Goal: Information Seeking & Learning: Check status

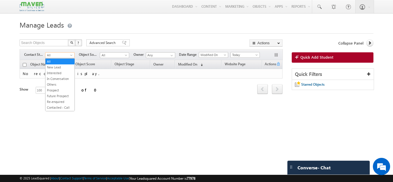
click at [224, 40] on div "Search Objects X ? 0 results found Advanced Search Advanced Search Advanced sea…" at bounding box center [151, 43] width 263 height 8
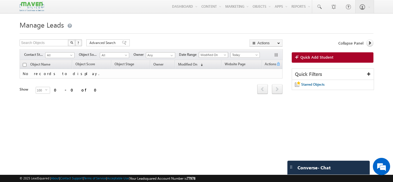
click at [219, 55] on span "Modified On" at bounding box center [212, 54] width 27 height 5
click at [211, 66] on link "Created On" at bounding box center [214, 66] width 29 height 5
click at [242, 55] on span "Today" at bounding box center [244, 54] width 27 height 5
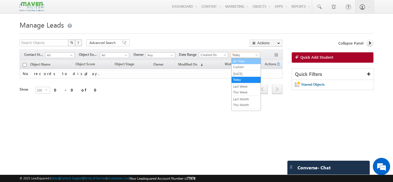
click at [241, 63] on link "All Time" at bounding box center [246, 61] width 29 height 5
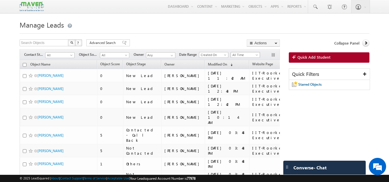
click at [247, 54] on span "All Time" at bounding box center [244, 54] width 27 height 5
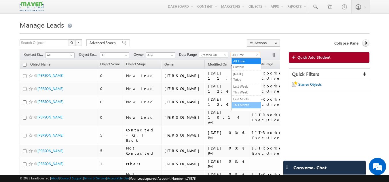
click at [243, 106] on link "This Month" at bounding box center [246, 104] width 29 height 5
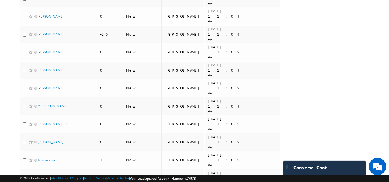
scroll to position [1252, 0]
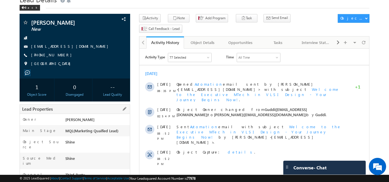
scroll to position [29, 0]
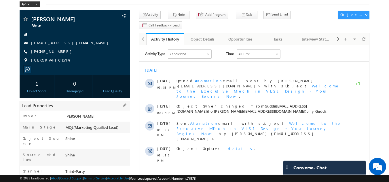
drag, startPoint x: 64, startPoint y: 138, endPoint x: 87, endPoint y: 141, distance: 22.9
click at [87, 141] on div "Shine" at bounding box center [97, 140] width 66 height 8
click at [110, 139] on div "Shine" at bounding box center [97, 140] width 66 height 8
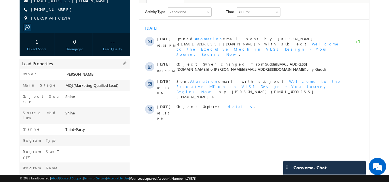
scroll to position [115, 0]
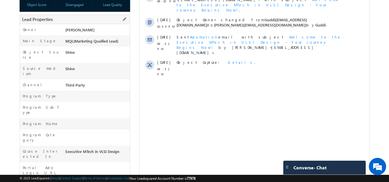
drag, startPoint x: 66, startPoint y: 75, endPoint x: 91, endPoint y: 74, distance: 24.2
click at [91, 82] on div "Third-Party" at bounding box center [97, 86] width 66 height 8
click at [105, 91] on div "Program Type" at bounding box center [75, 96] width 110 height 11
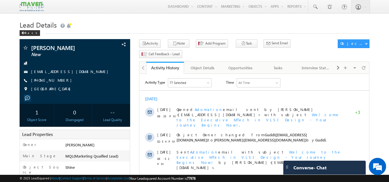
click at [172, 65] on div "Activity History" at bounding box center [165, 67] width 29 height 5
drag, startPoint x: 208, startPoint y: 56, endPoint x: 202, endPoint y: 58, distance: 6.5
click at [168, 65] on div "Activity History" at bounding box center [165, 67] width 29 height 5
